Goal: Find specific page/section: Find specific page/section

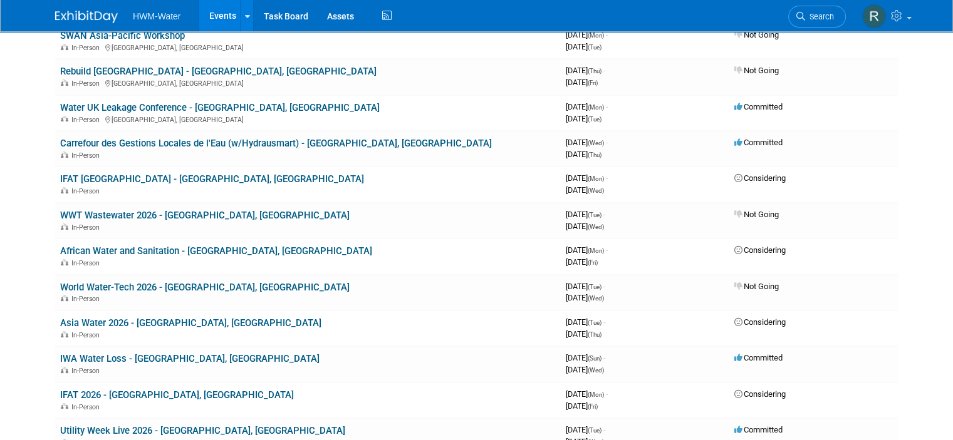
scroll to position [251, 0]
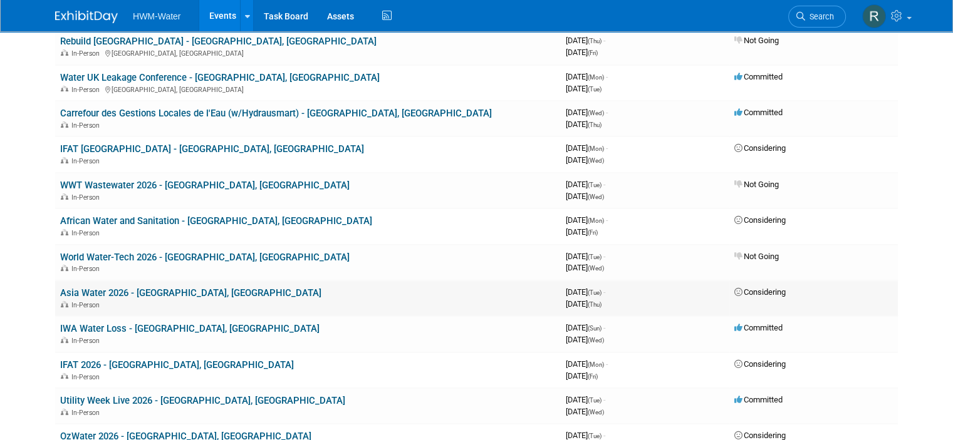
click at [93, 289] on link "Asia Water 2026 - [GEOGRAPHIC_DATA], [GEOGRAPHIC_DATA]" at bounding box center [190, 293] width 261 height 11
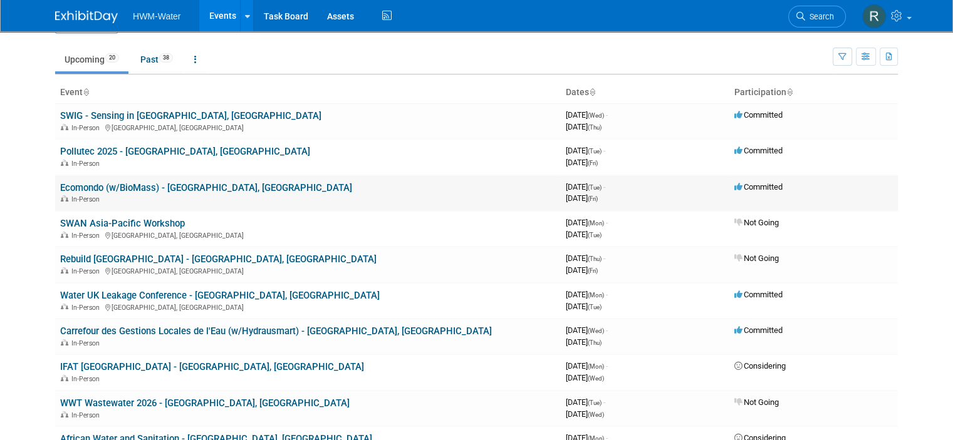
scroll to position [63, 0]
